Goal: Complete application form

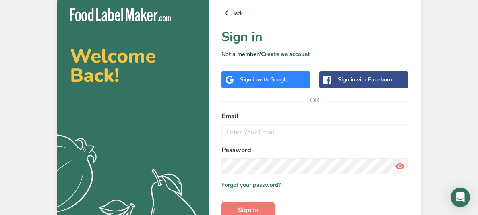
click at [289, 85] on div "Sign in with Google" at bounding box center [266, 79] width 89 height 17
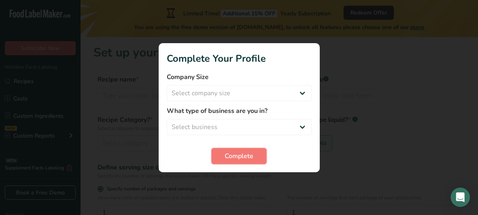
click at [262, 157] on button "Complete" at bounding box center [239, 156] width 55 height 16
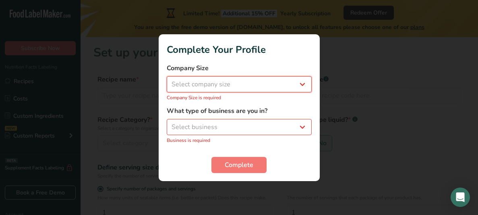
click at [297, 82] on select "Select company size Fewer than 10 Employees 10 to 50 Employees 51 to 500 Employ…" at bounding box center [239, 84] width 145 height 16
click at [349, 137] on div at bounding box center [239, 107] width 478 height 215
click at [295, 91] on select "Select company size Fewer than 10 Employees 10 to 50 Employees 51 to 500 Employ…" at bounding box center [239, 84] width 145 height 16
select select "2"
click at [167, 80] on select "Select company size Fewer than 10 Employees 10 to 50 Employees 51 to 500 Employ…" at bounding box center [239, 84] width 145 height 16
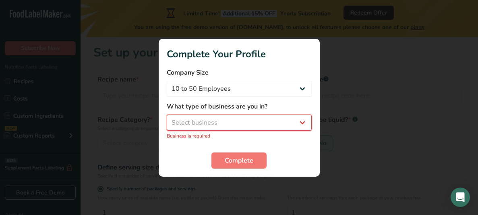
click at [275, 125] on select "Select business Packaged Food Manufacturer Restaurant & Cafe Bakery Meal Plans …" at bounding box center [239, 122] width 145 height 16
select select "5"
click at [167, 118] on select "Select business Packaged Food Manufacturer Restaurant & Cafe Bakery Meal Plans …" at bounding box center [239, 122] width 145 height 16
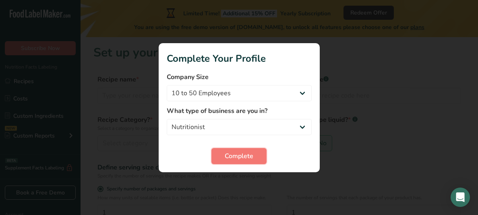
click at [258, 153] on button "Complete" at bounding box center [239, 156] width 55 height 16
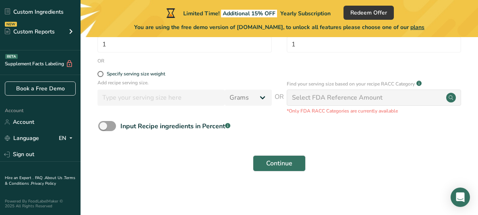
scroll to position [176, 0]
click at [430, 161] on div "Continue" at bounding box center [279, 163] width 372 height 26
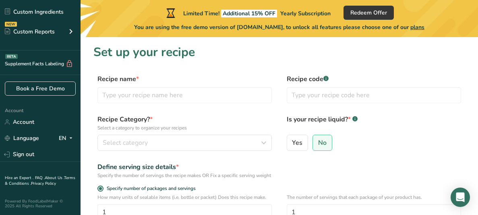
scroll to position [0, 0]
